Goal: Check status

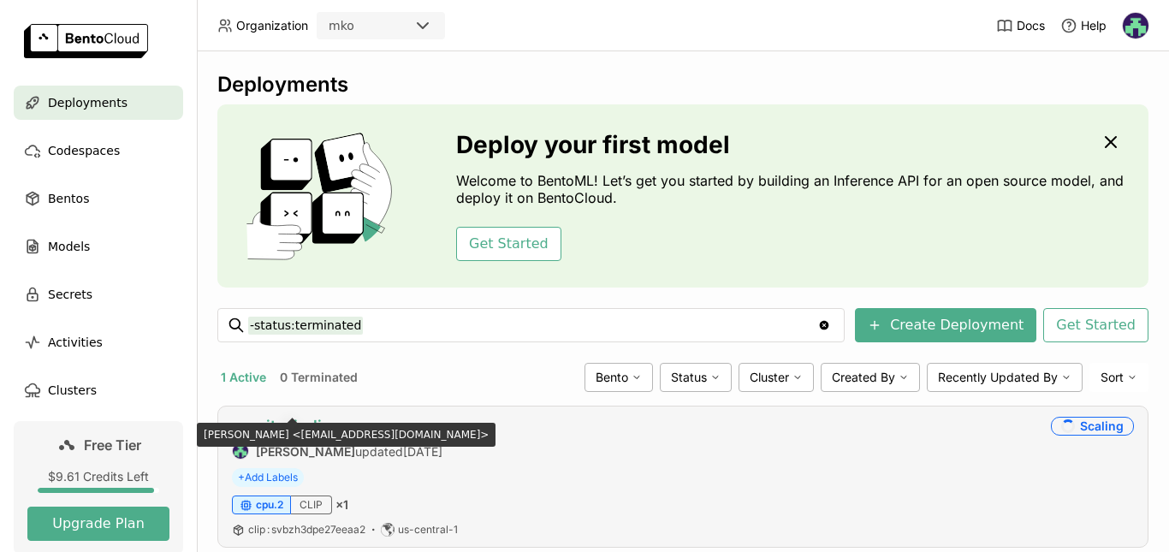
scroll to position [42, 0]
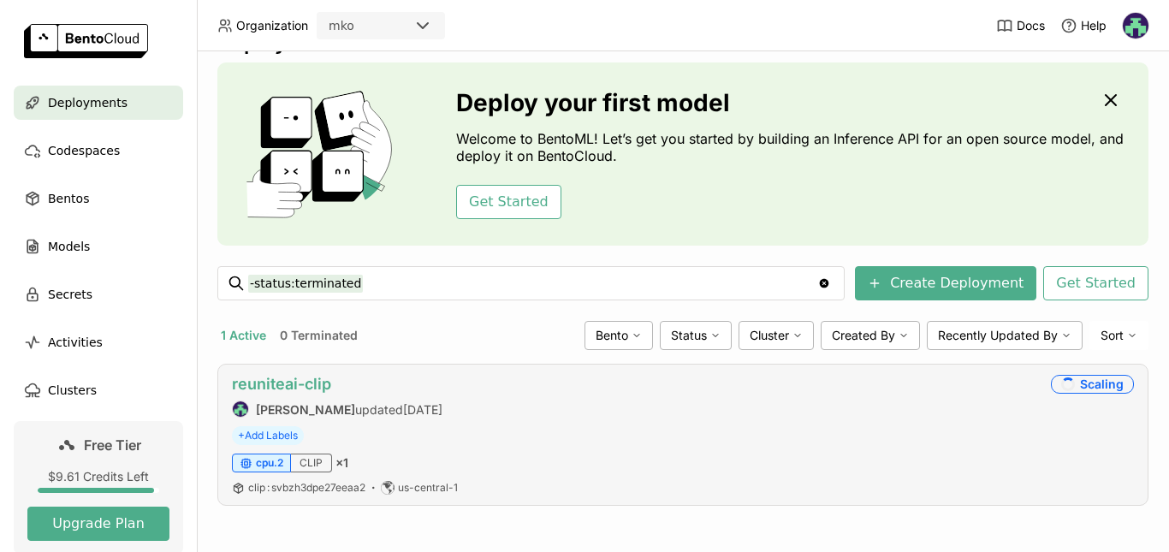
click at [292, 389] on link "reuniteai-clip" at bounding box center [281, 384] width 99 height 18
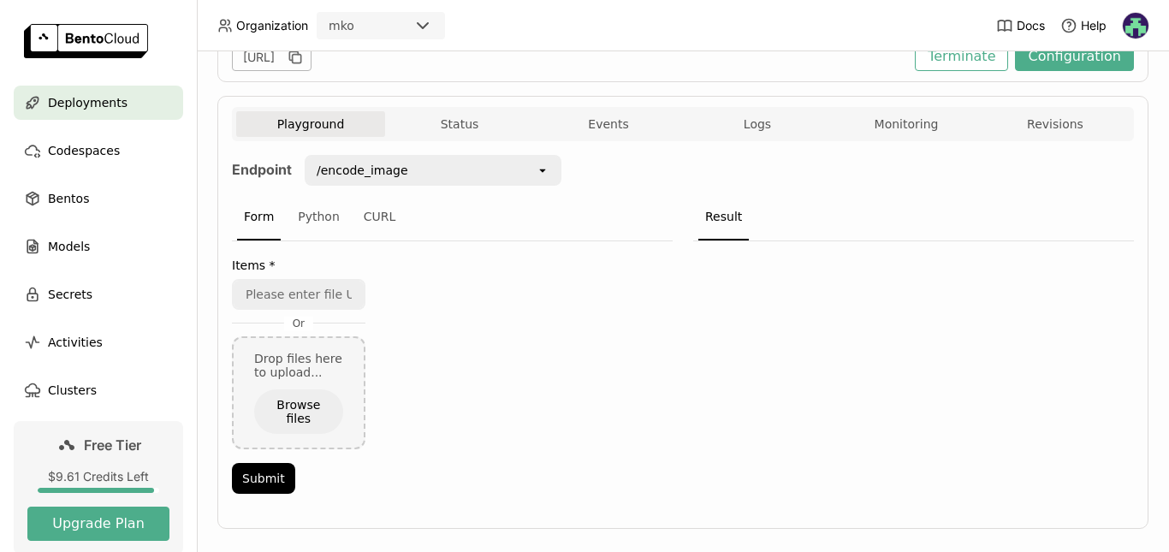
scroll to position [265, 0]
click at [450, 125] on button "Status" at bounding box center [459, 123] width 149 height 26
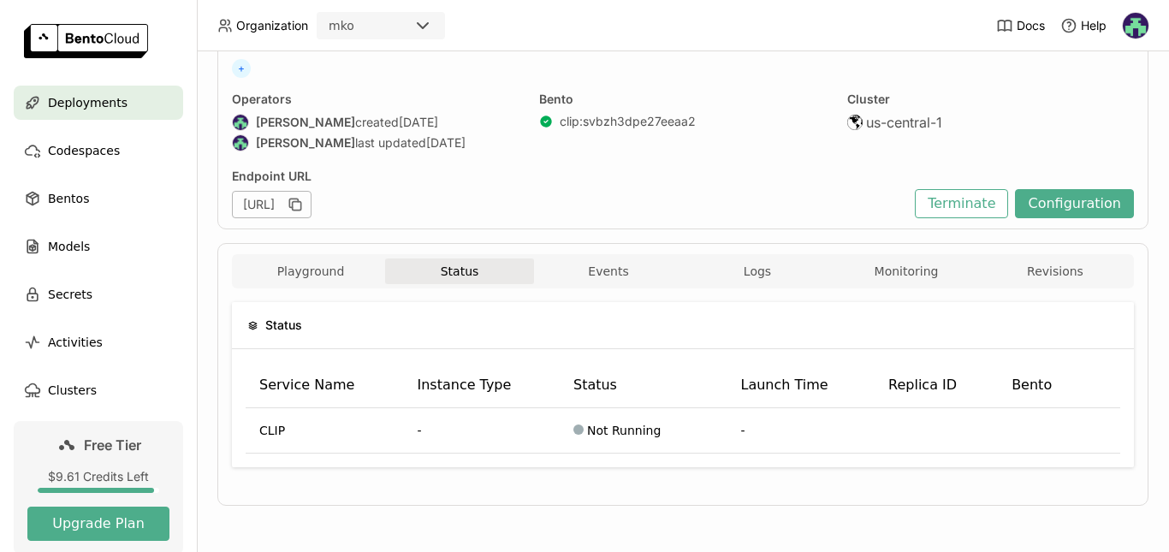
scroll to position [116, 0]
click at [318, 293] on div "Status Service Name Instance Type Status Launch Time Replica ID Bento CLIP - No…" at bounding box center [683, 391] width 902 height 206
click at [308, 275] on button "Playground" at bounding box center [310, 272] width 149 height 26
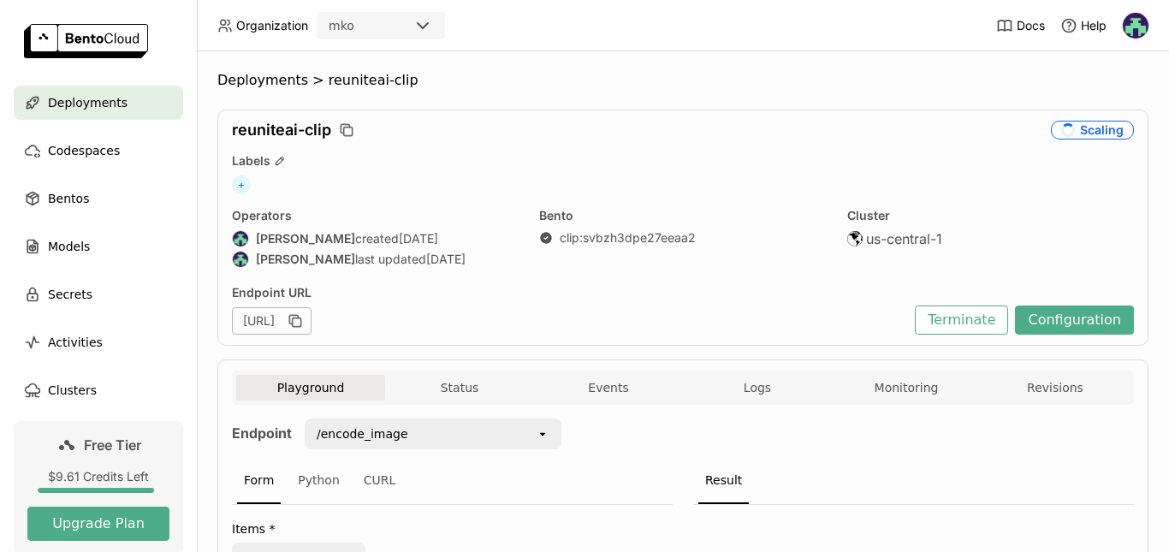
click at [598, 371] on div "Playground Status Events Logs Monitoring Revisions" at bounding box center [683, 388] width 902 height 34
click at [330, 381] on button "Playground" at bounding box center [310, 388] width 149 height 26
